Goal: Task Accomplishment & Management: Complete application form

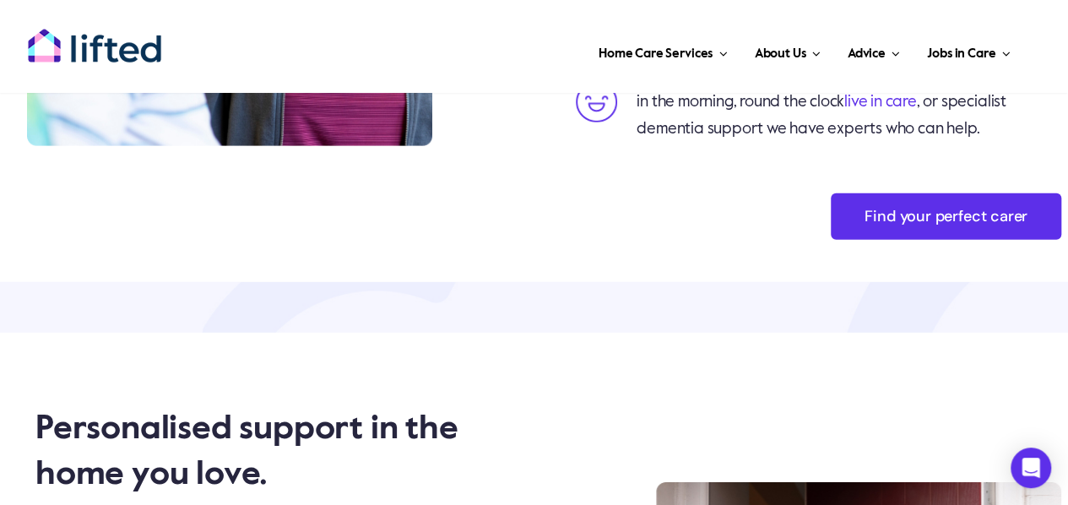
scroll to position [2449, 0]
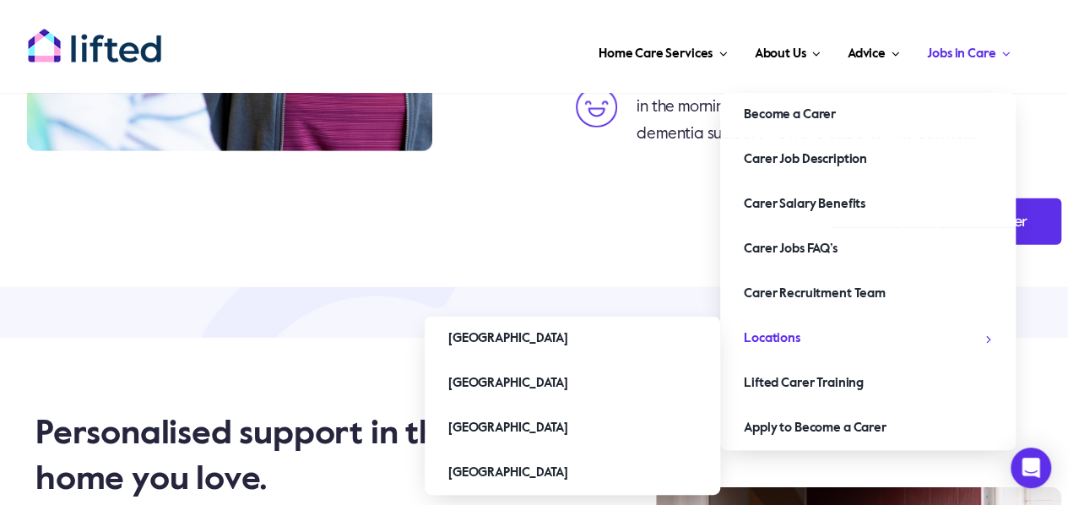
click at [794, 335] on span "Locations" at bounding box center [772, 338] width 57 height 27
click at [487, 329] on span "[GEOGRAPHIC_DATA]" at bounding box center [508, 338] width 119 height 27
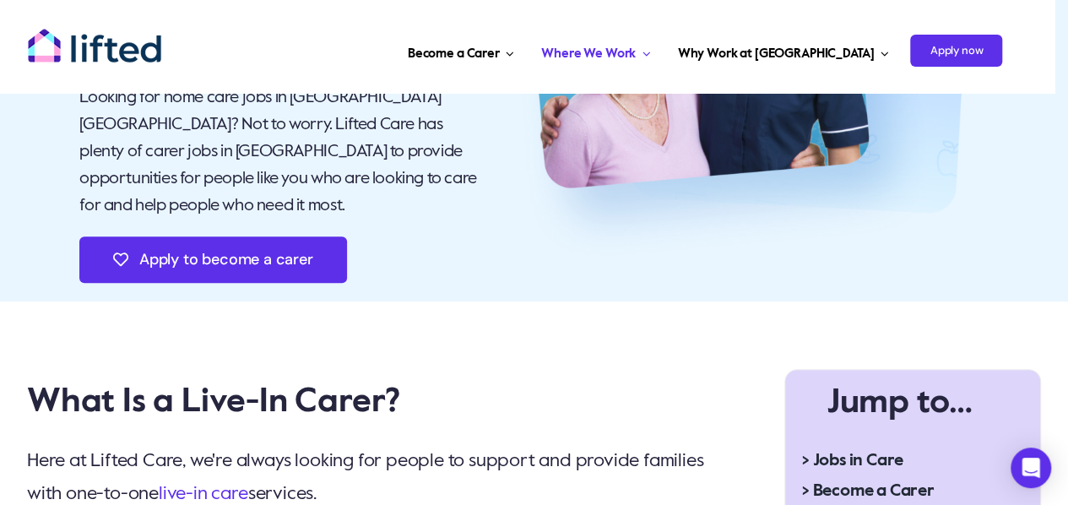
scroll to position [291, 0]
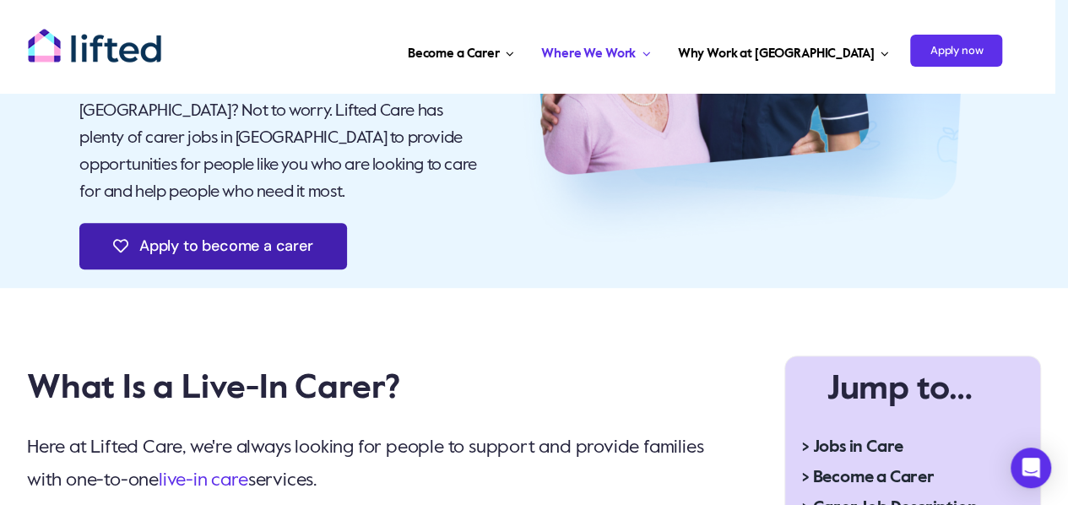
click at [240, 237] on span "Apply to become a carer" at bounding box center [226, 246] width 174 height 18
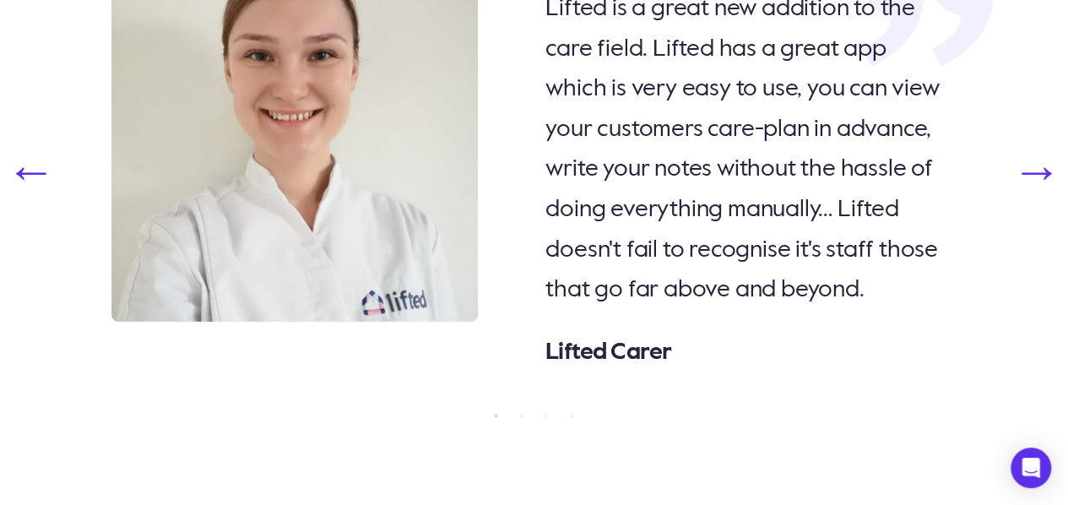
scroll to position [5892, 0]
